Goal: Task Accomplishment & Management: Manage account settings

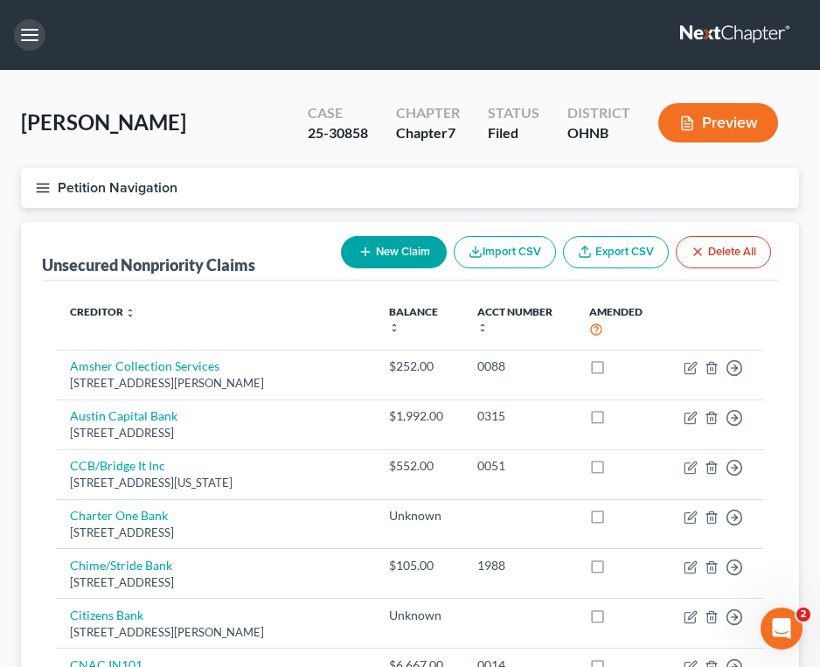
click at [24, 31] on button "button" at bounding box center [29, 34] width 31 height 31
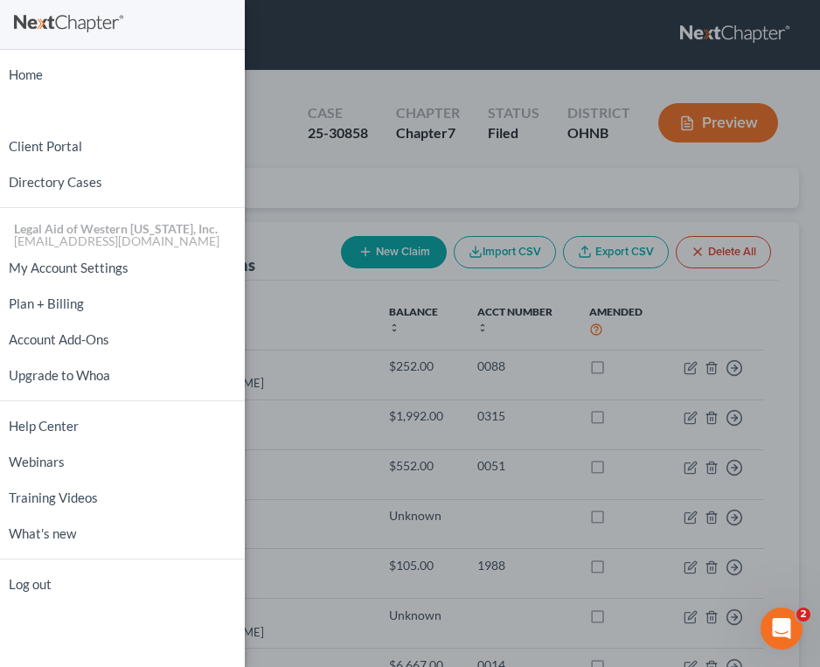
click at [366, 21] on div "Home New Case Client Portal Directory Cases Legal Aid of [GEOGRAPHIC_DATA][US_S…" at bounding box center [410, 333] width 820 height 667
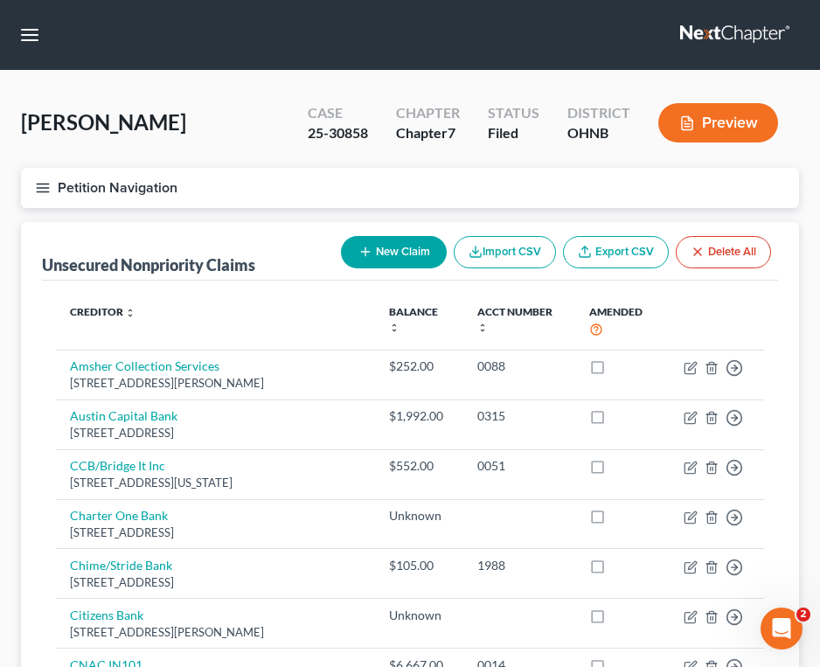
click at [35, 180] on icon "button" at bounding box center [43, 188] width 16 height 16
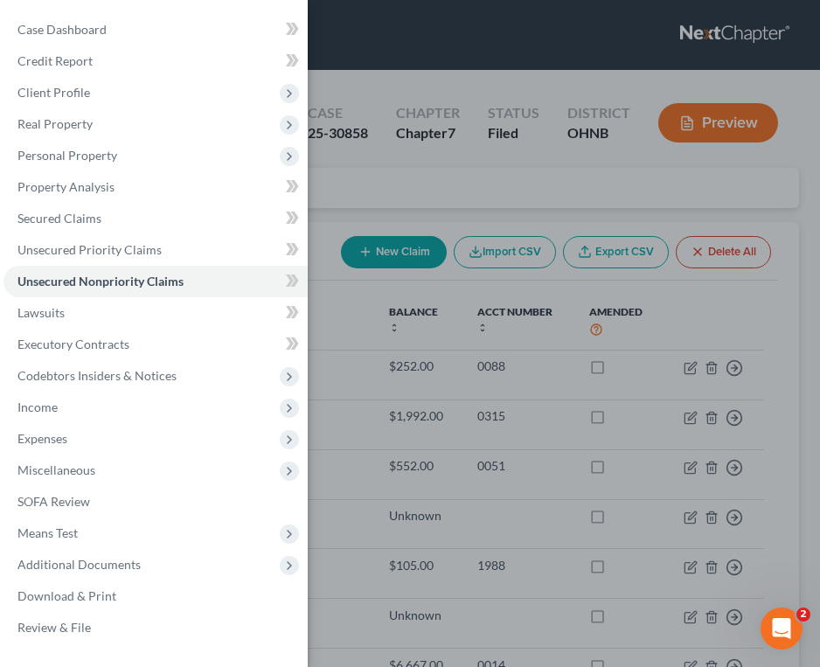
click at [469, 24] on div "Case Dashboard Payments Invoices Payments Payments Credit Report Client Profile" at bounding box center [410, 333] width 820 height 667
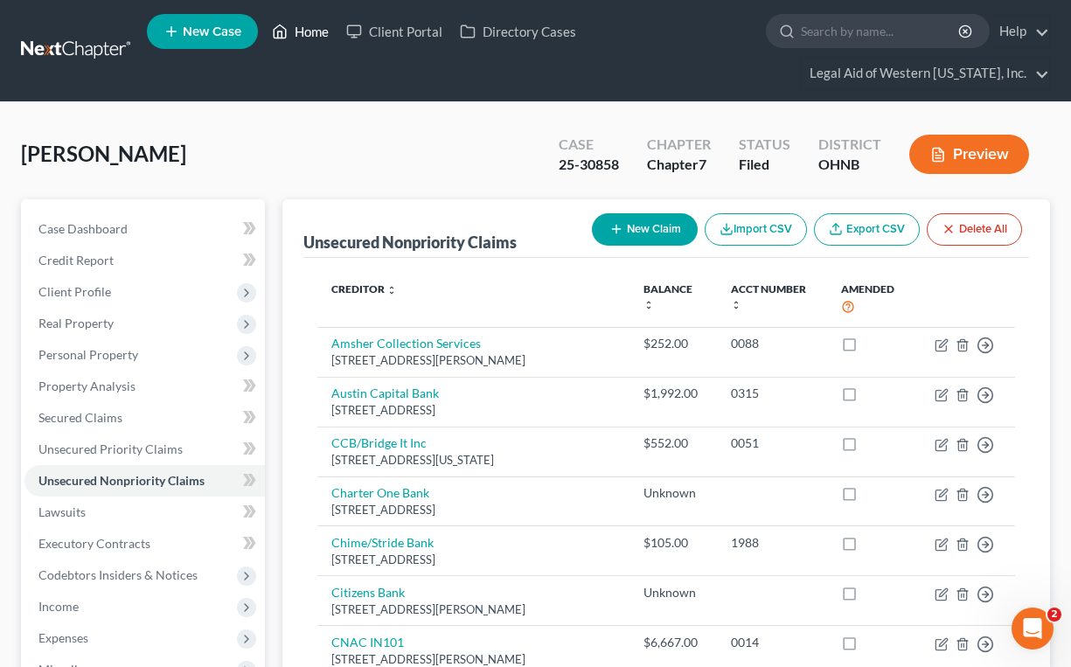
click at [315, 19] on link "Home" at bounding box center [300, 31] width 74 height 31
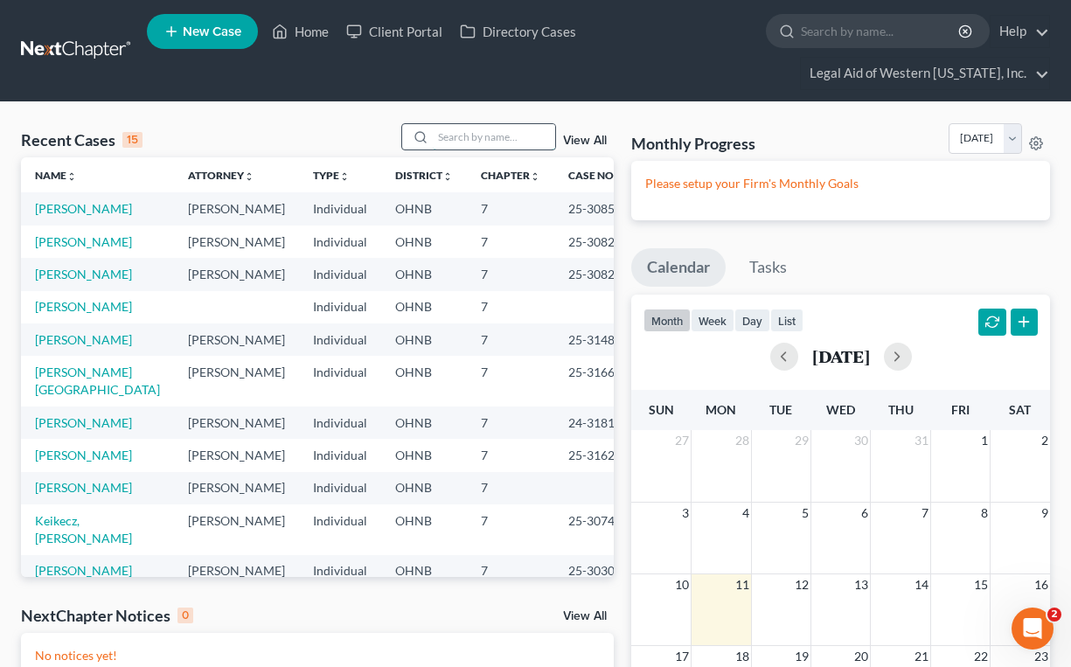
click at [457, 135] on input "search" at bounding box center [494, 136] width 122 height 25
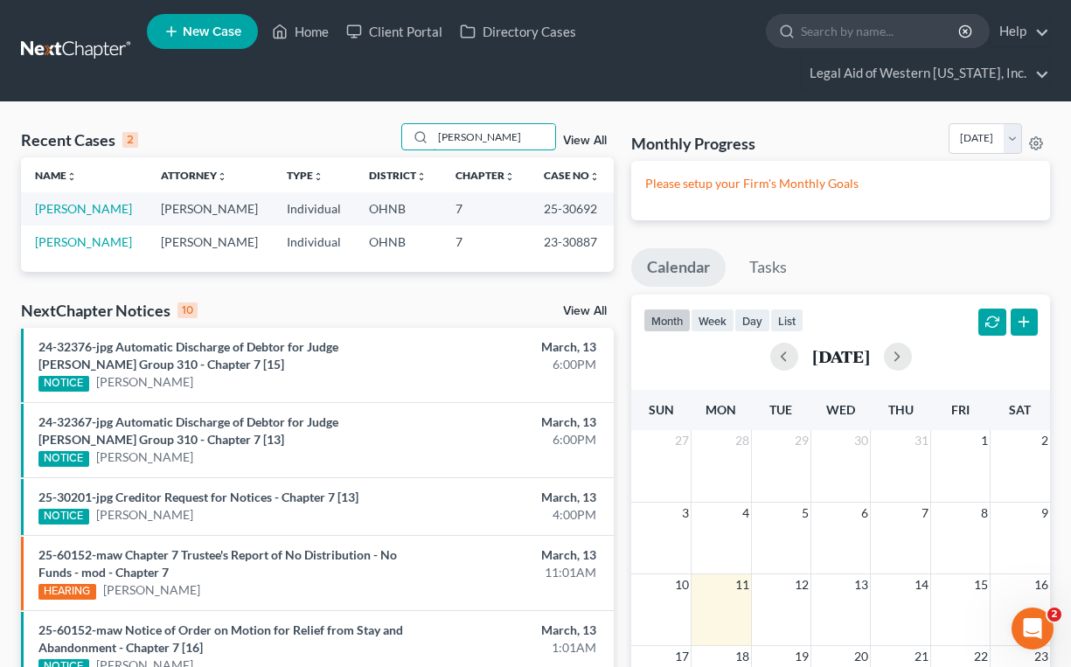
type input "[PERSON_NAME]"
click at [83, 207] on link "[PERSON_NAME]" at bounding box center [83, 208] width 97 height 15
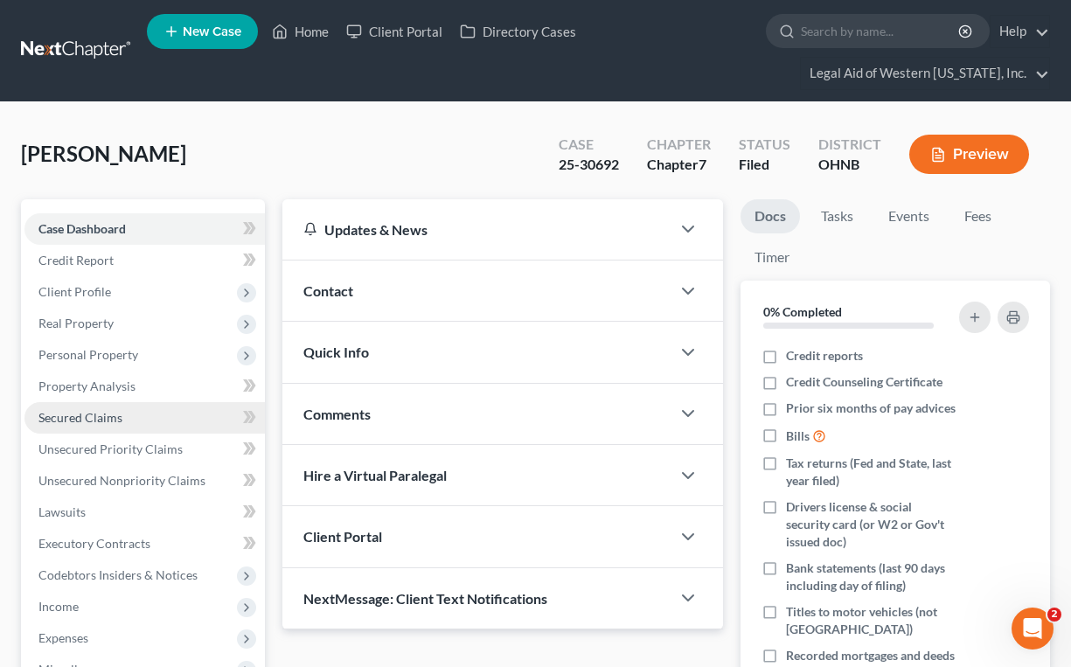
click at [127, 421] on link "Secured Claims" at bounding box center [144, 417] width 240 height 31
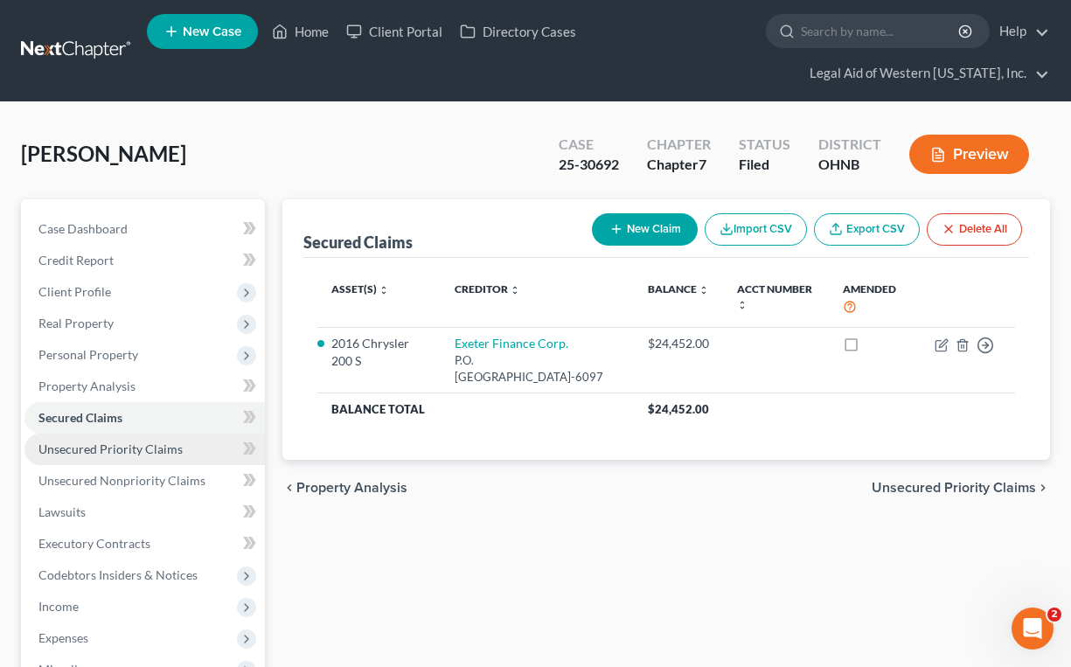
click at [136, 441] on span "Unsecured Priority Claims" at bounding box center [110, 448] width 144 height 15
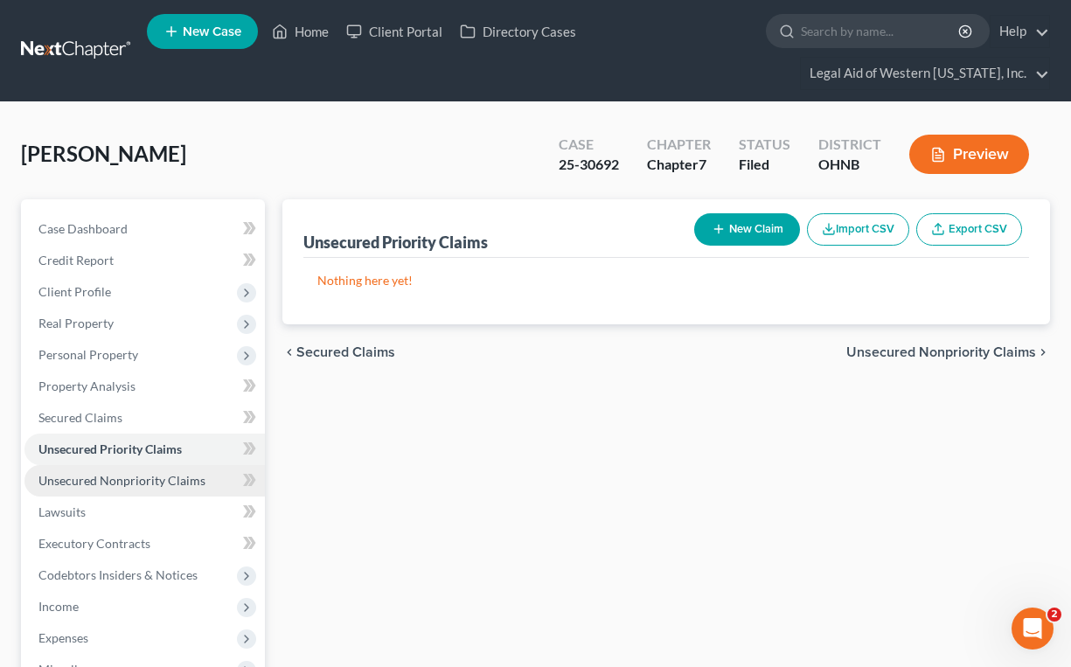
click at [153, 476] on span "Unsecured Nonpriority Claims" at bounding box center [121, 480] width 167 height 15
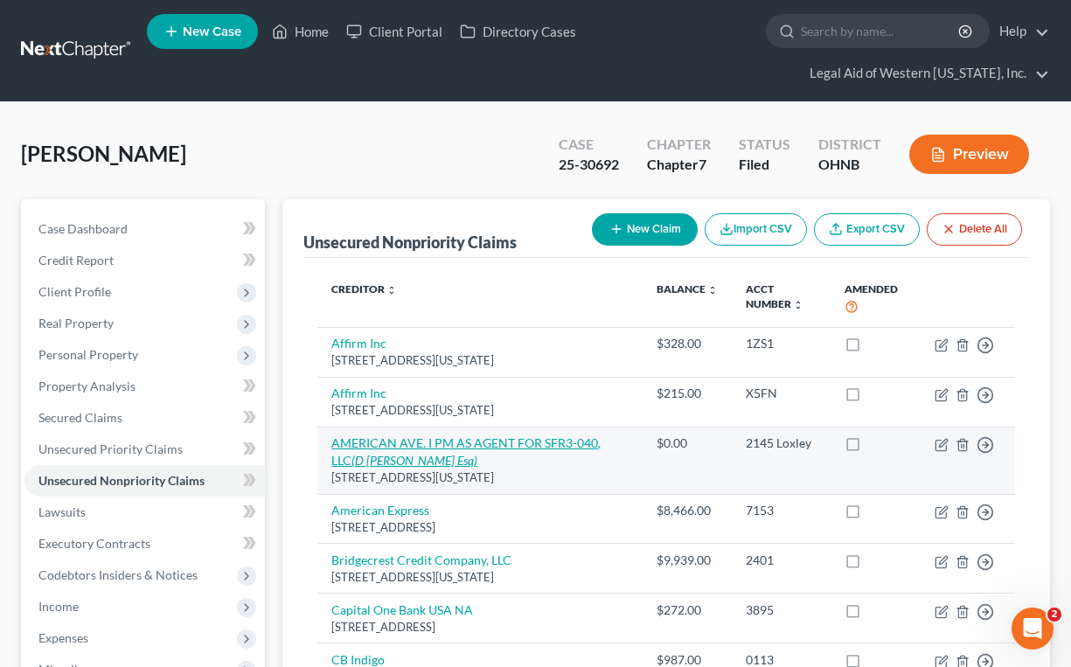
click at [556, 440] on link "AMERICAN AVE. I PM AS AGENT FOR SFR3-040, LLC (D [PERSON_NAME] Esq)" at bounding box center [465, 451] width 269 height 32
select select "35"
select select "14"
select select "0"
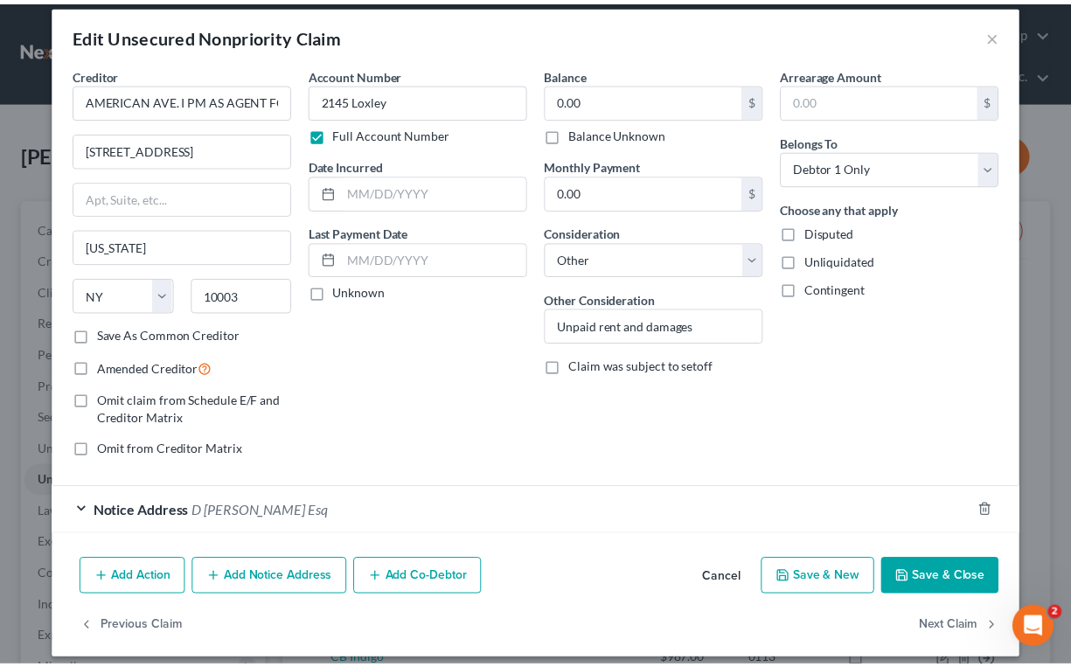
scroll to position [30, 0]
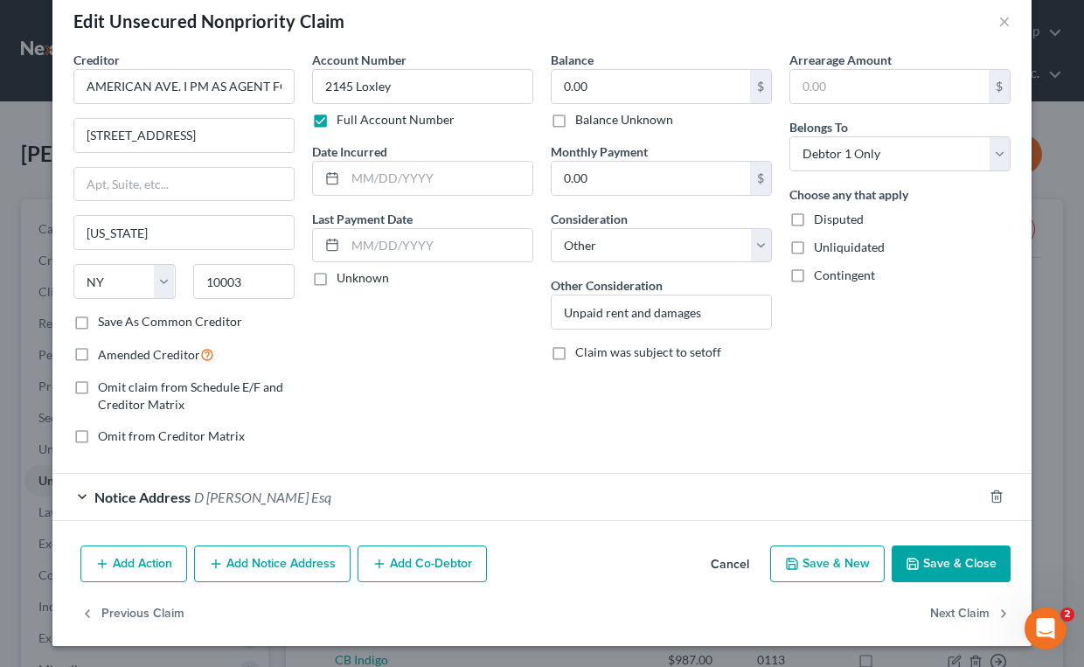
click at [718, 562] on button "Cancel" at bounding box center [730, 564] width 66 height 35
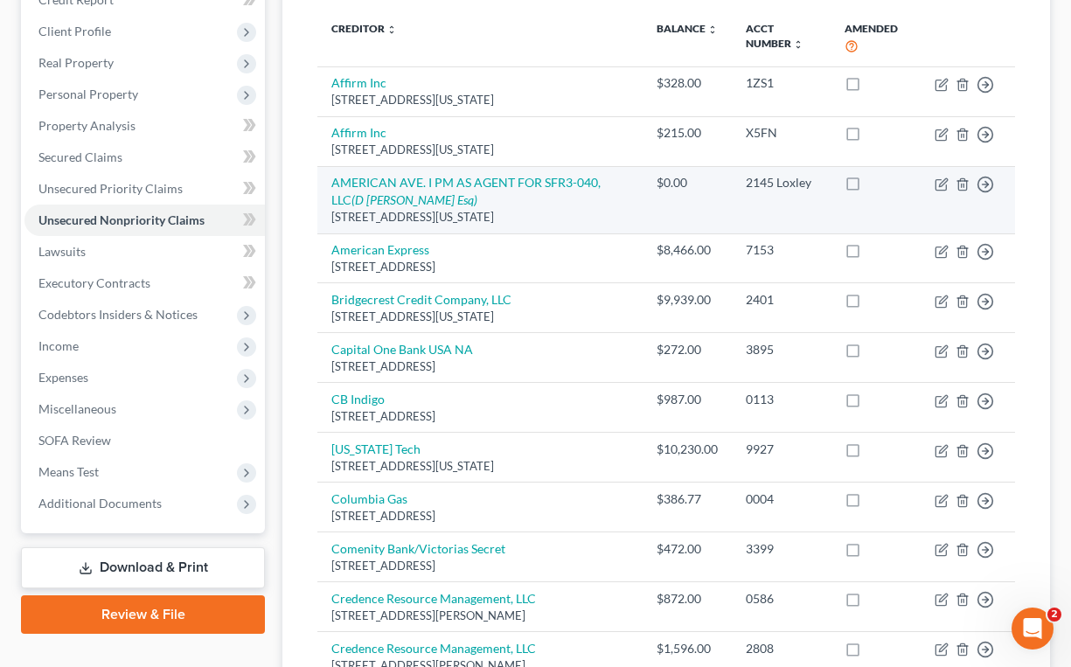
scroll to position [262, 0]
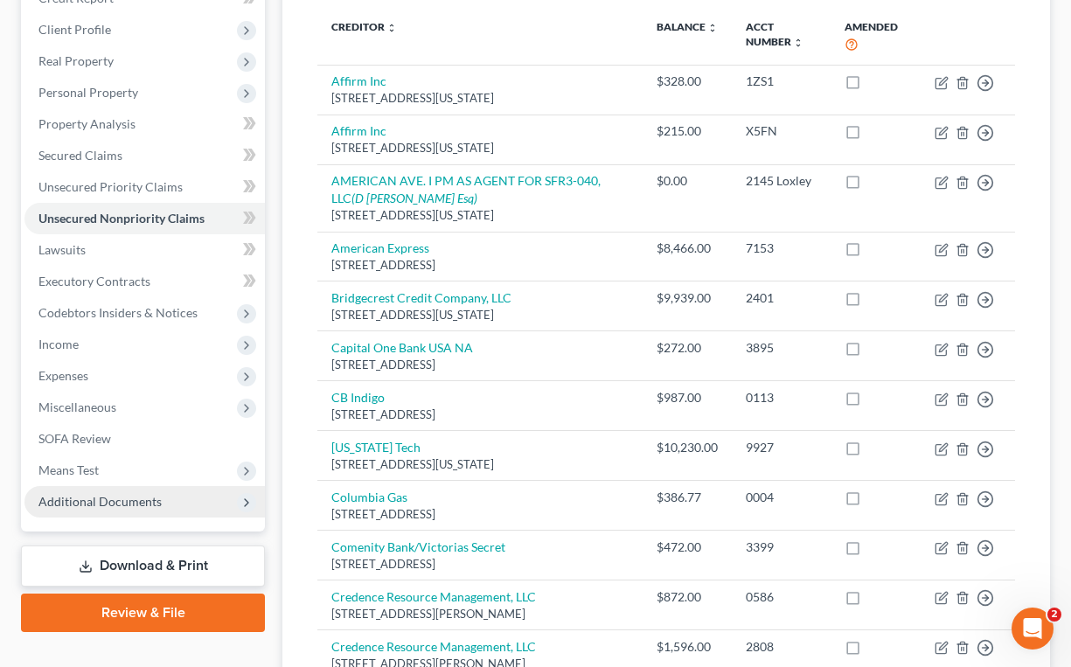
click at [118, 498] on span "Additional Documents" at bounding box center [99, 501] width 123 height 15
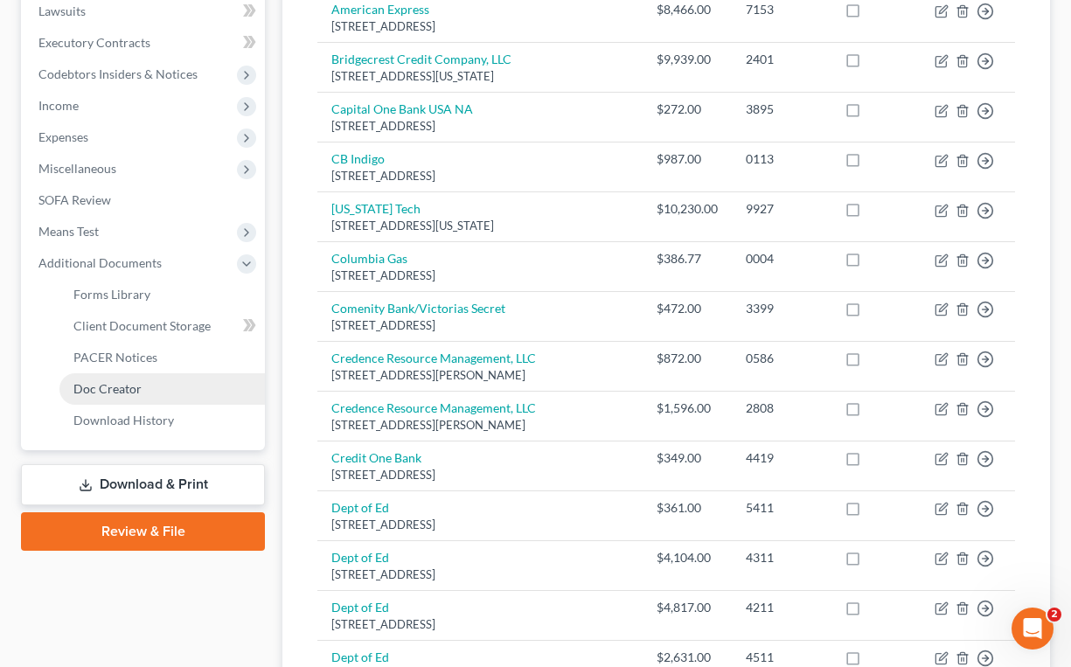
scroll to position [524, 0]
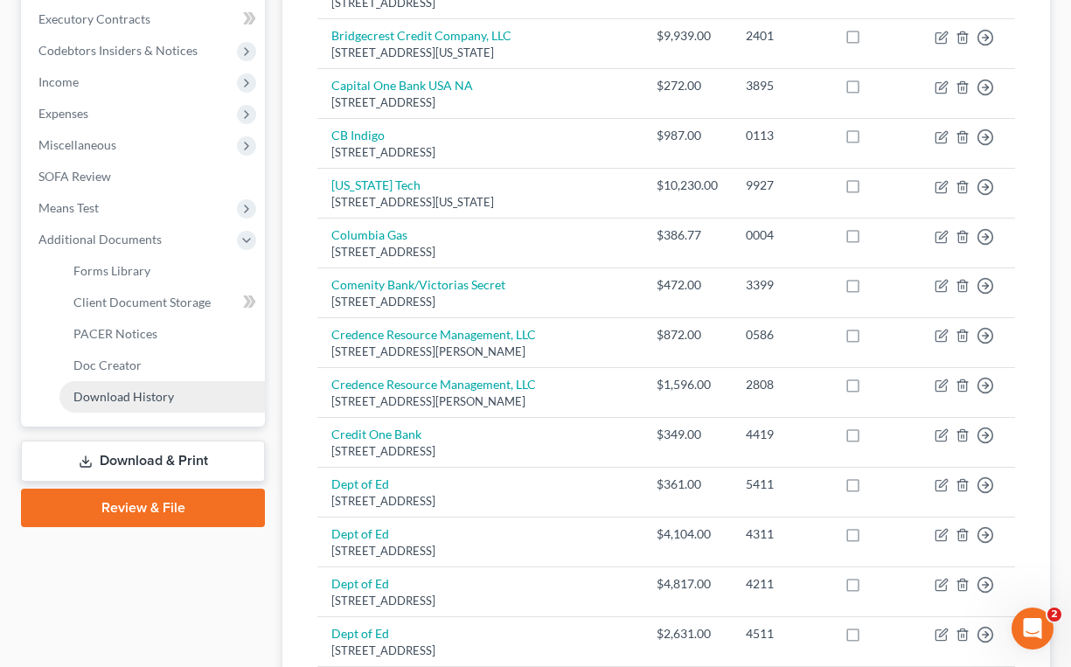
click at [160, 389] on span "Download History" at bounding box center [123, 396] width 101 height 15
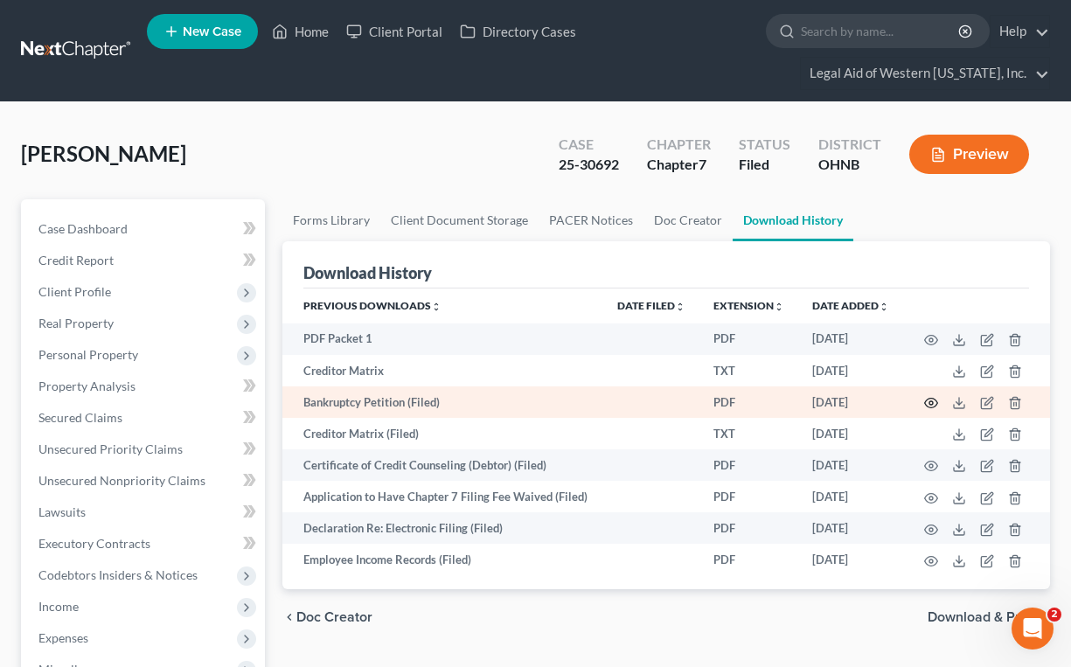
click at [819, 402] on circle "button" at bounding box center [930, 402] width 3 height 3
